Goal: Navigation & Orientation: Find specific page/section

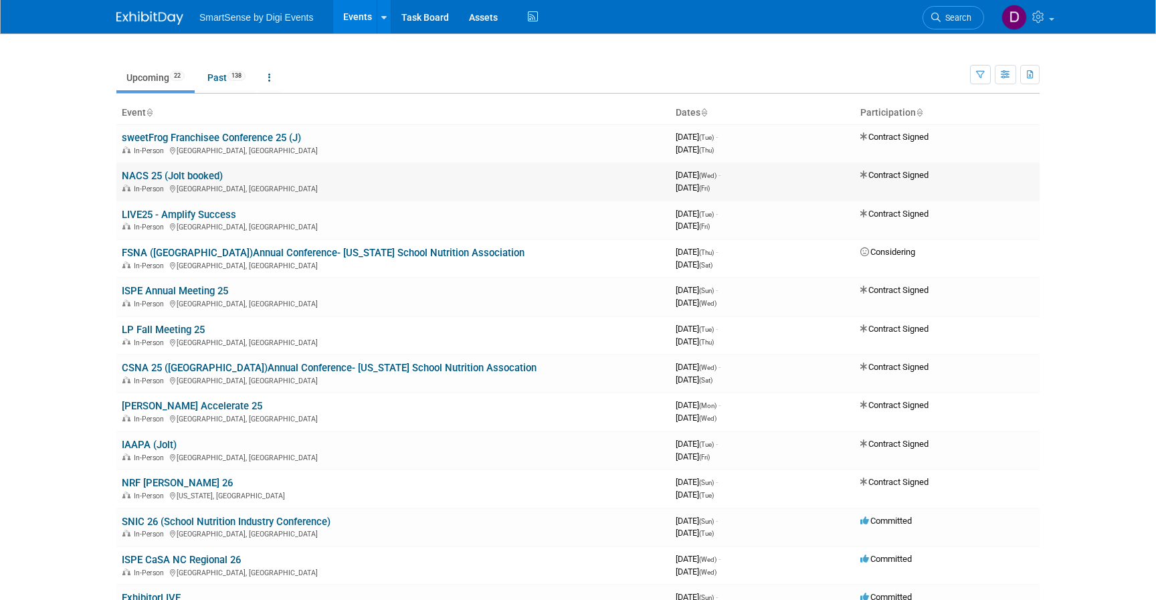
click at [153, 177] on link "NACS 25 (Jolt booked)" at bounding box center [172, 176] width 101 height 12
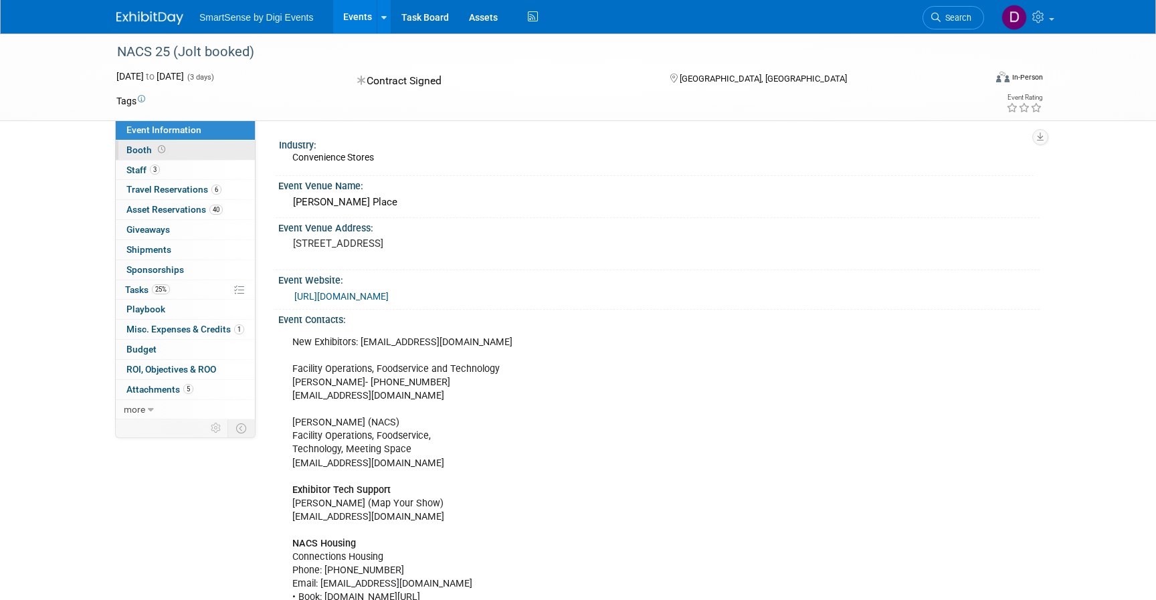
click at [153, 146] on span "Booth" at bounding box center [146, 150] width 41 height 11
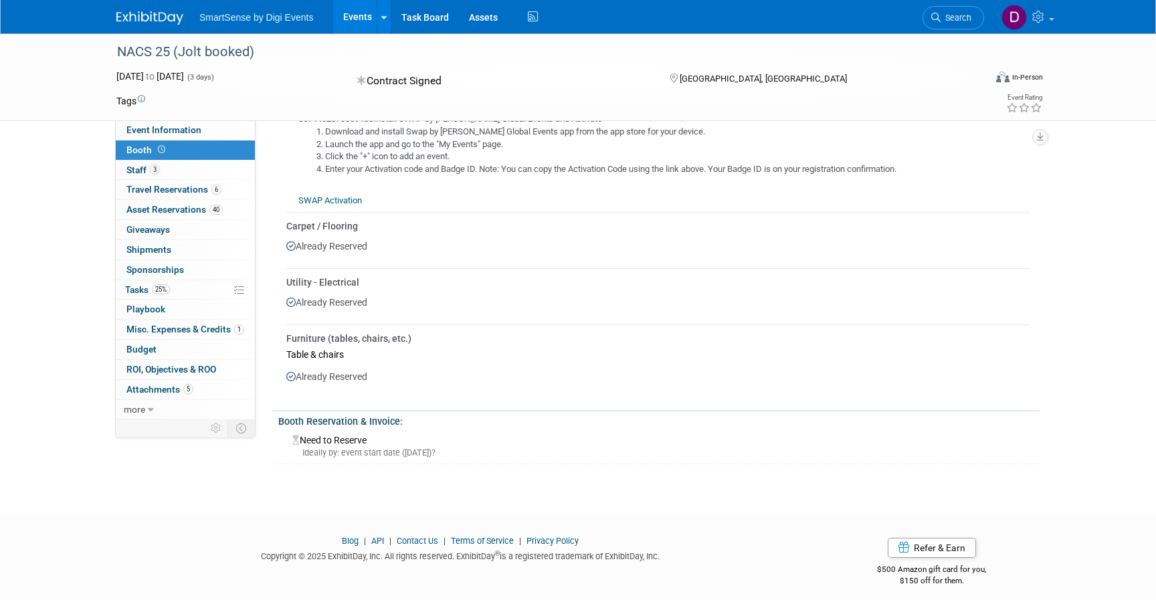
scroll to position [500, 0]
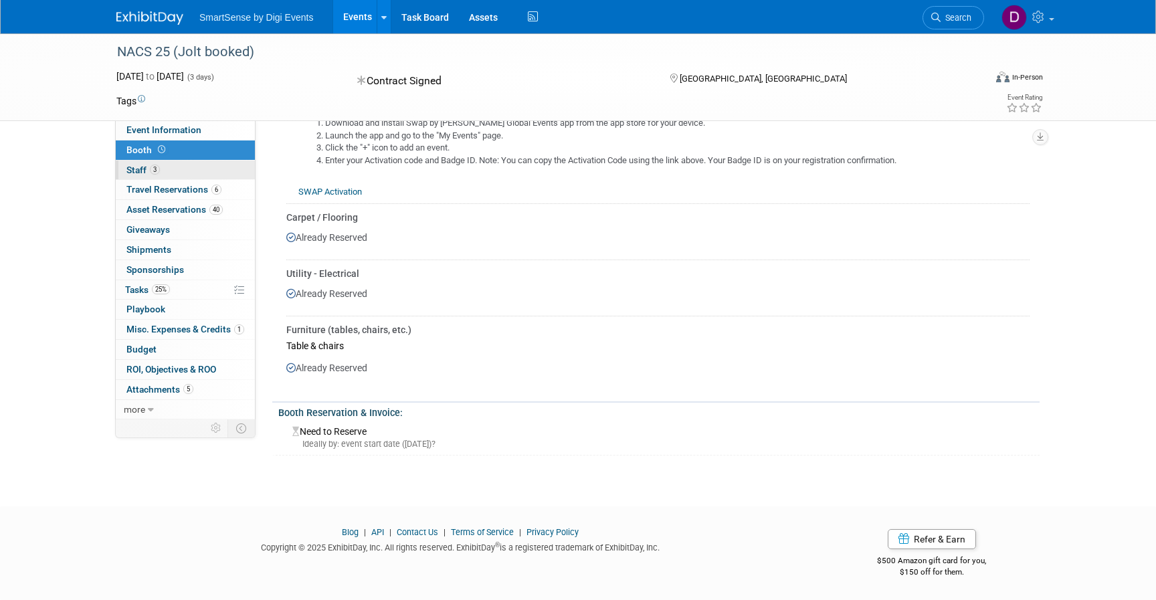
click at [141, 169] on span "Staff 3" at bounding box center [142, 170] width 33 height 11
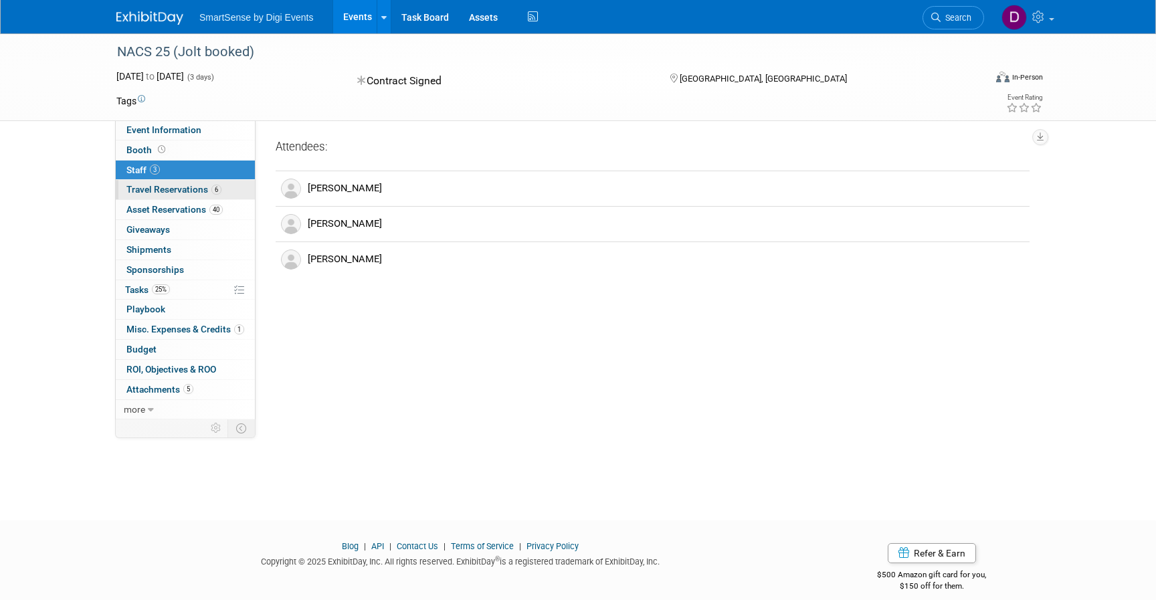
click at [145, 187] on span "Travel Reservations 6" at bounding box center [173, 189] width 95 height 11
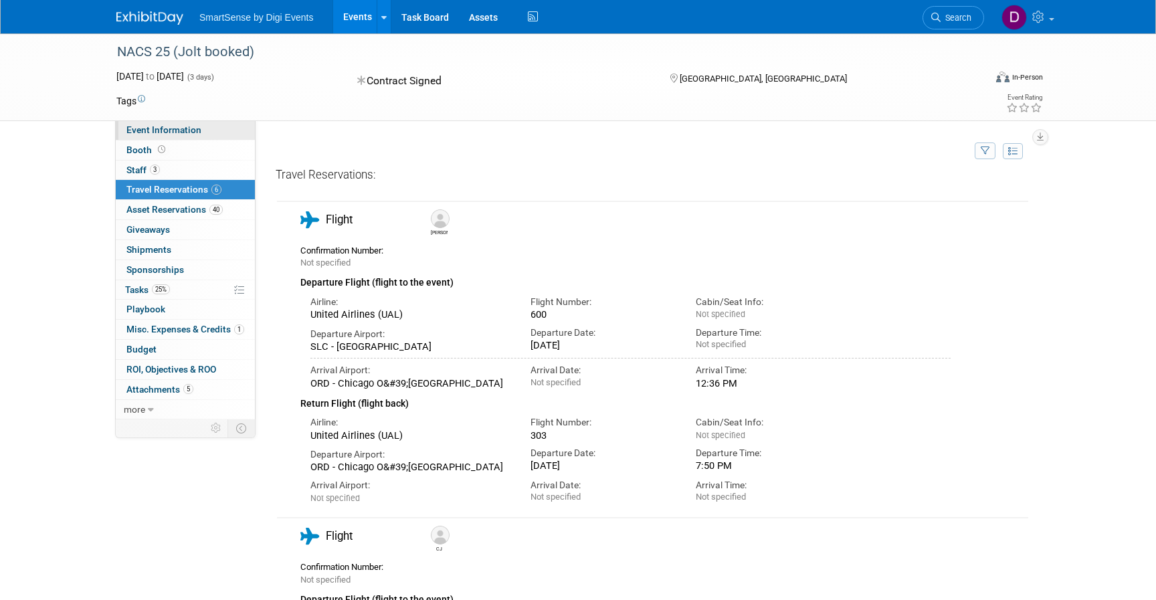
click at [151, 124] on link "Event Information" at bounding box center [185, 129] width 139 height 19
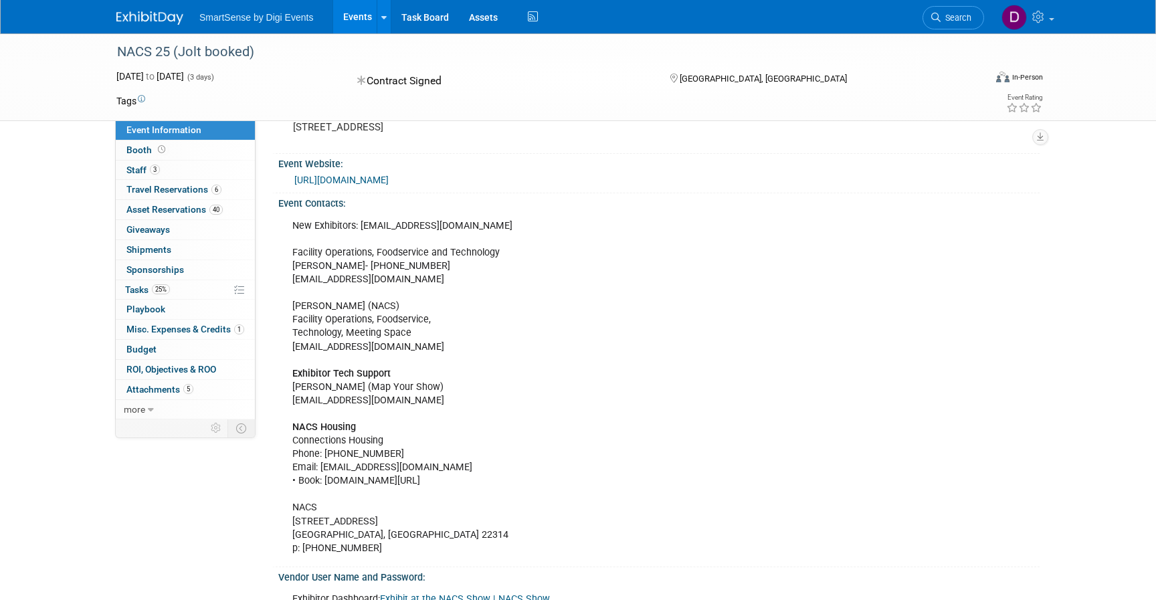
scroll to position [42, 0]
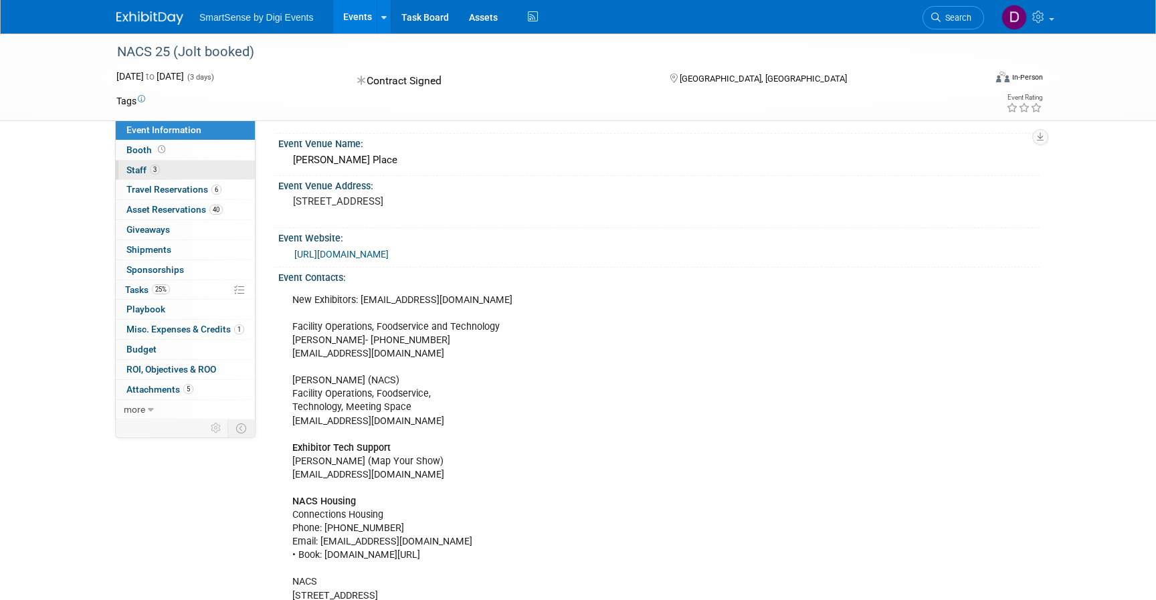
click at [153, 171] on span "3" at bounding box center [155, 170] width 10 height 10
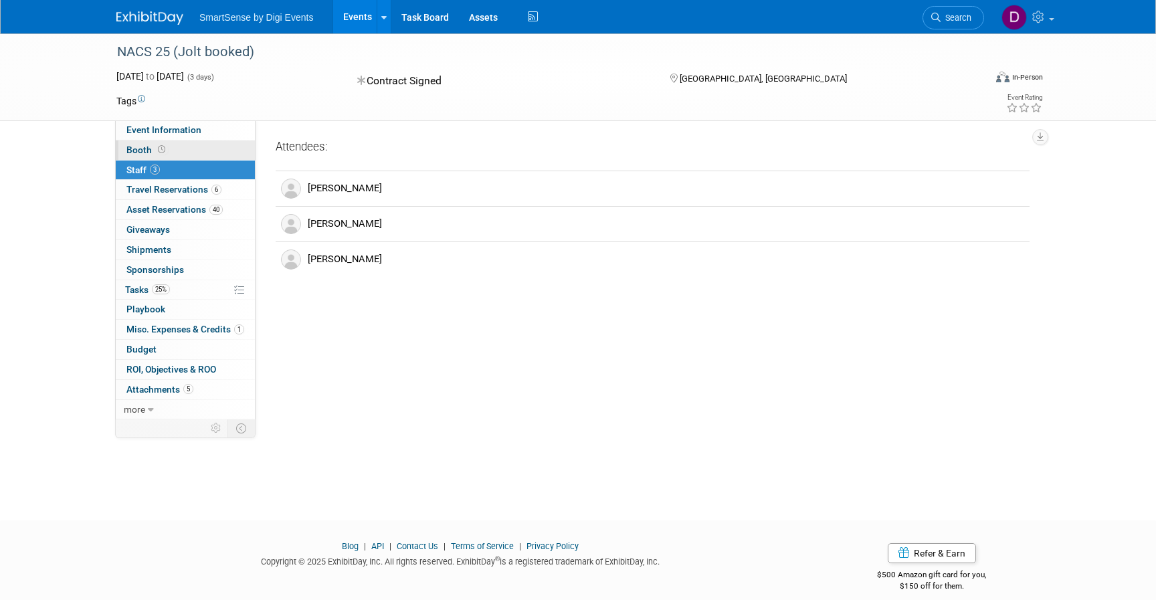
click at [165, 157] on link "Booth" at bounding box center [185, 150] width 139 height 19
